Goal: Information Seeking & Learning: Find specific fact

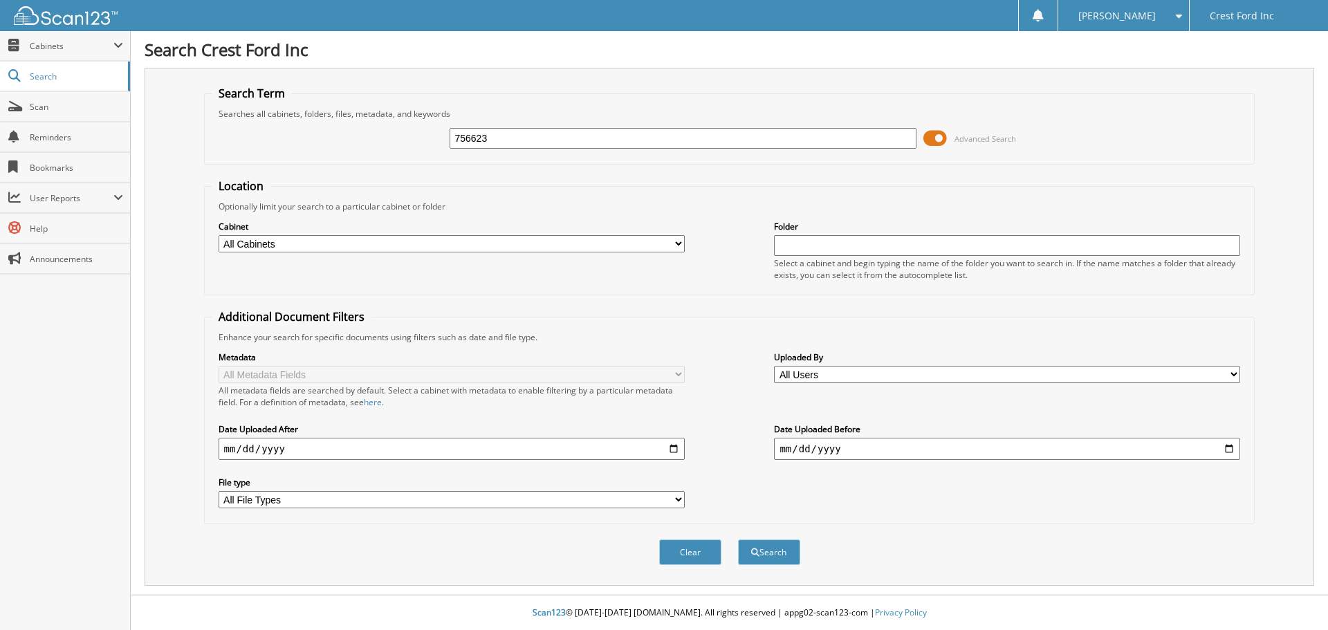
type input "756623"
click at [738, 540] on button "Search" at bounding box center [769, 553] width 62 height 26
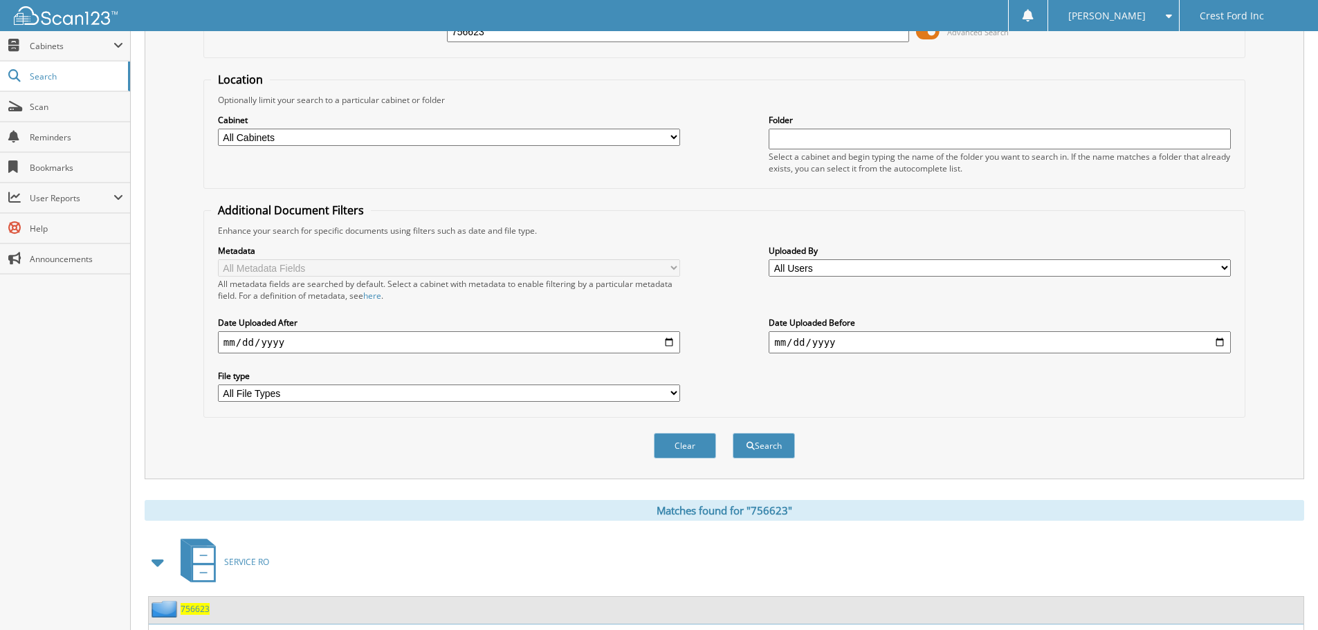
scroll to position [228, 0]
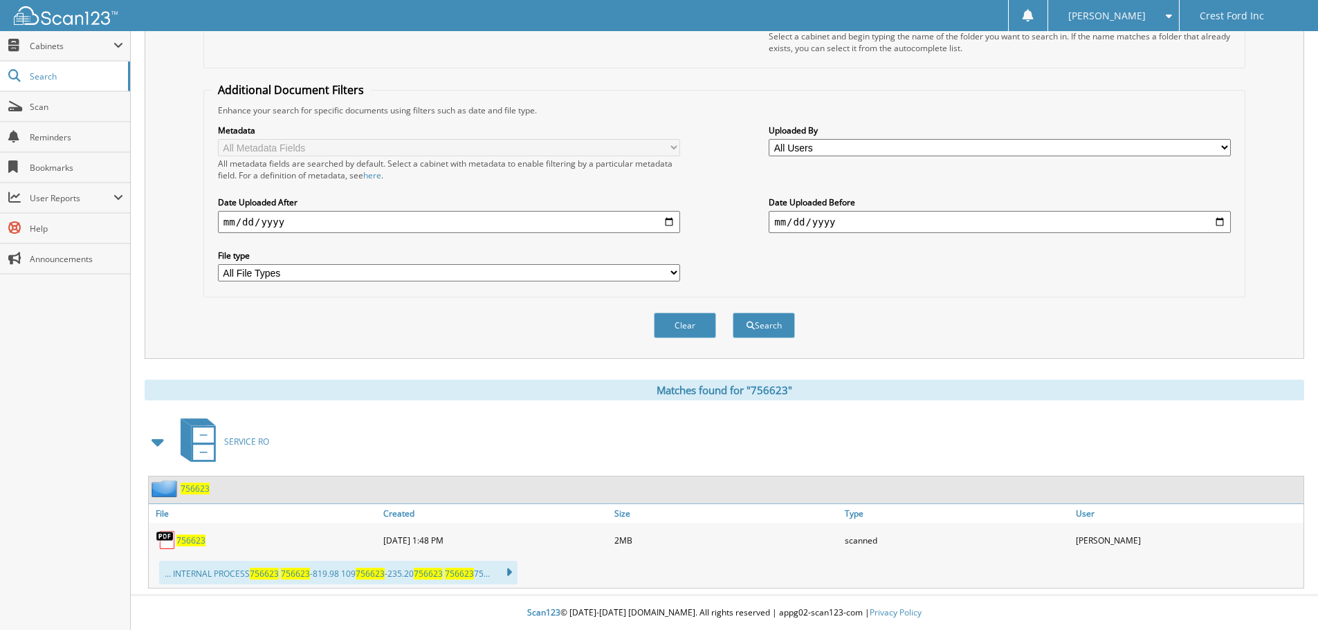
click at [188, 540] on span "756623" at bounding box center [190, 541] width 29 height 12
click at [1162, 229] on input "date" at bounding box center [1000, 222] width 462 height 22
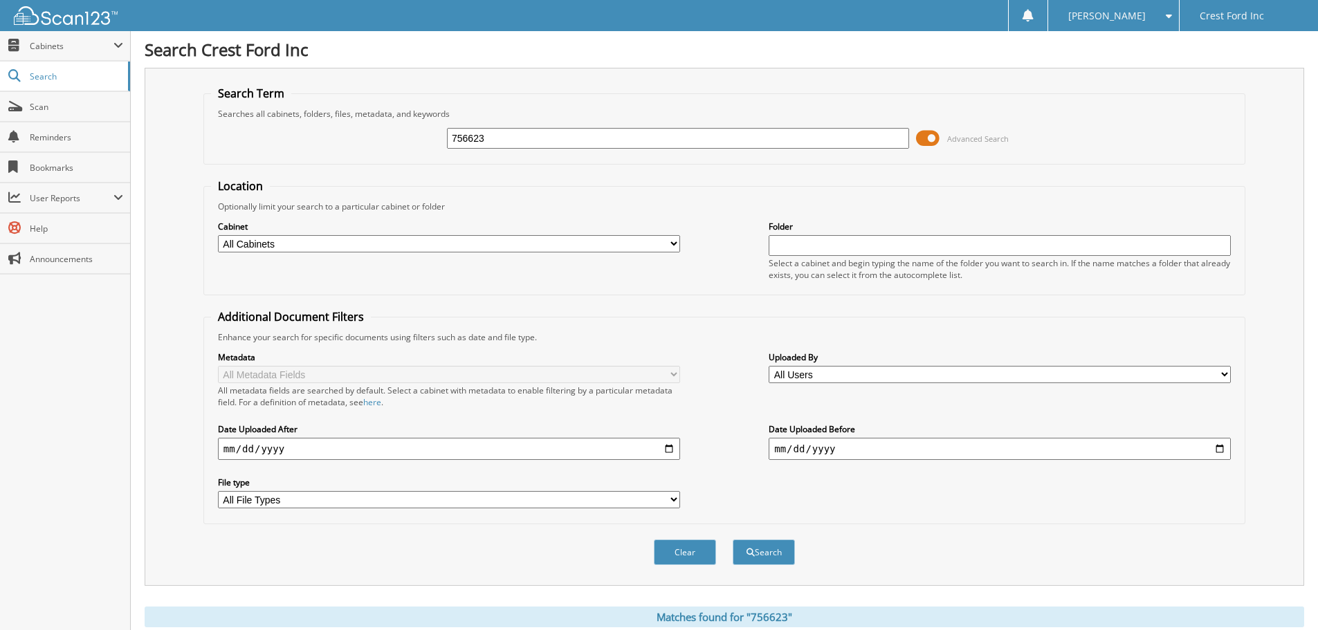
click at [577, 138] on input "756623" at bounding box center [678, 138] width 462 height 21
